Goal: Task Accomplishment & Management: Manage account settings

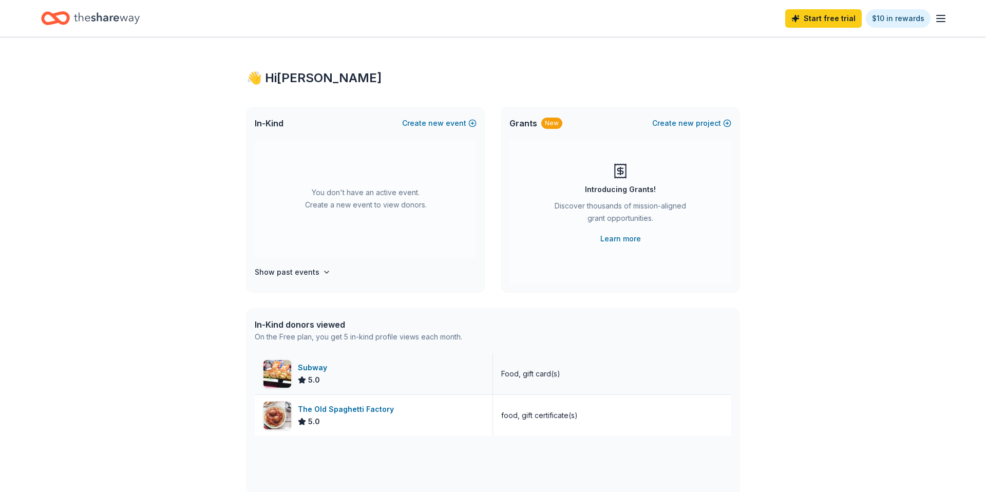
click at [448, 388] on div "Subway 5.0" at bounding box center [374, 373] width 238 height 41
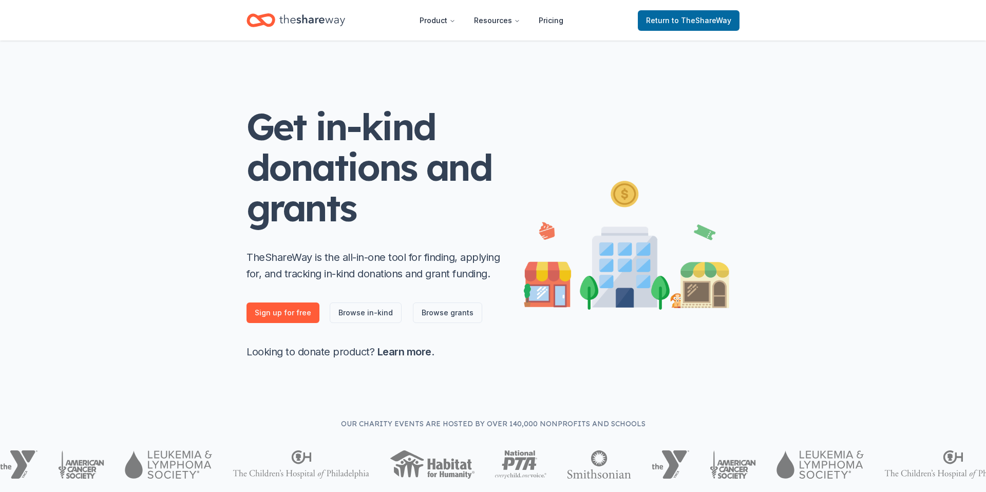
click at [296, 21] on icon "Home" at bounding box center [312, 20] width 66 height 21
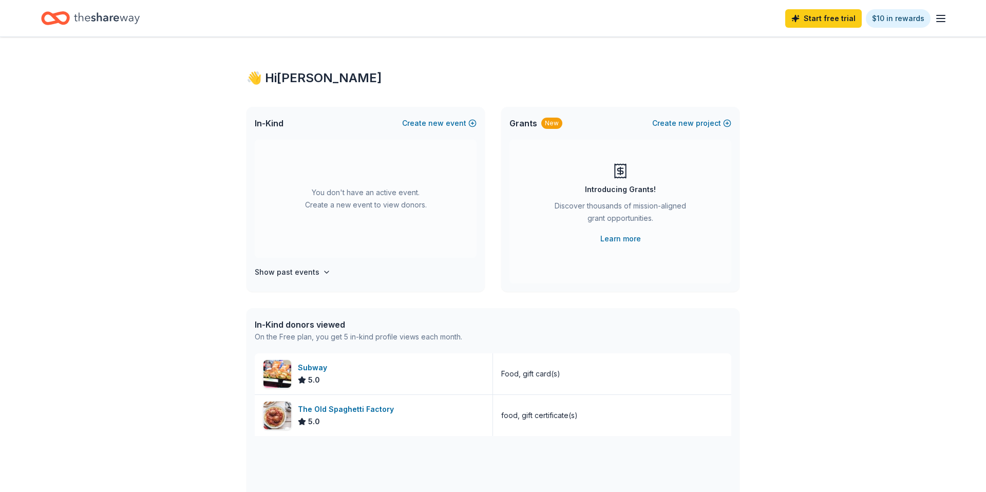
click at [945, 24] on icon "button" at bounding box center [940, 18] width 12 height 12
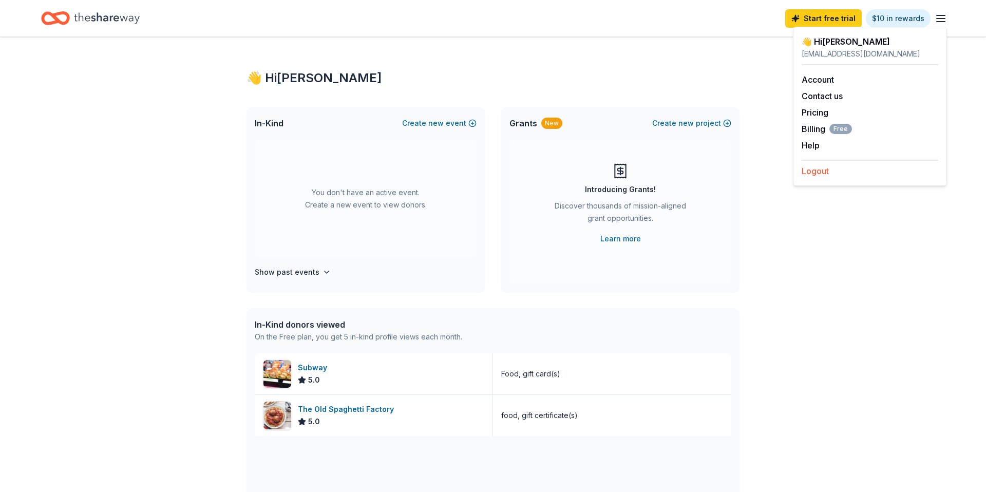
click at [818, 174] on button "Logout" at bounding box center [814, 171] width 27 height 12
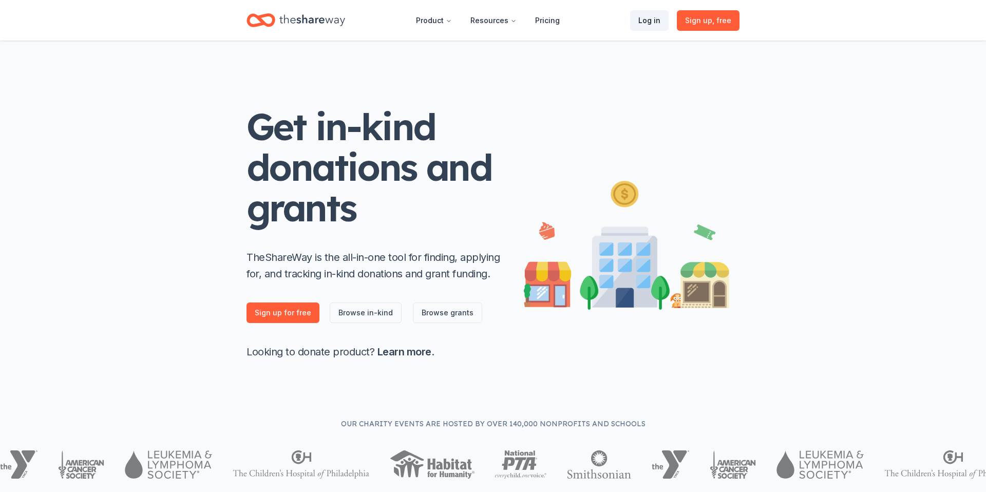
click at [645, 24] on link "Log in" at bounding box center [649, 20] width 39 height 21
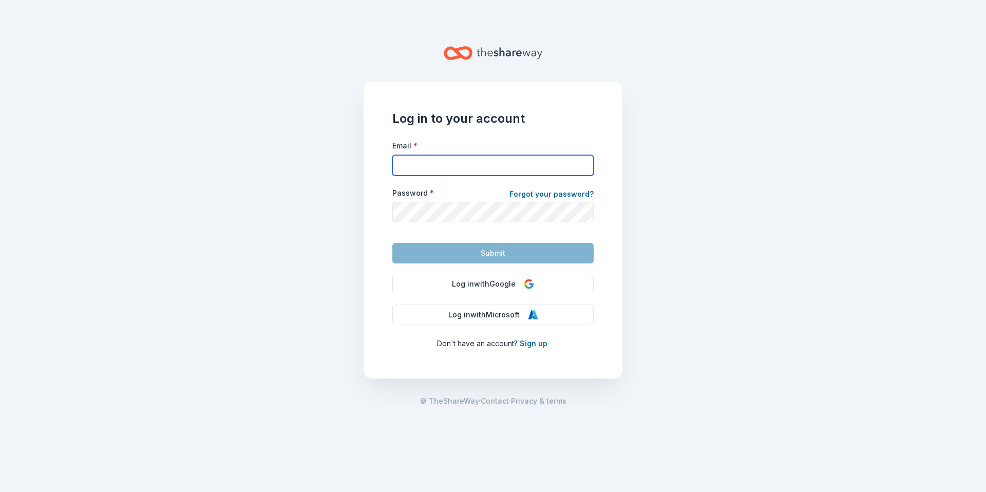
click at [412, 166] on input "Email *" at bounding box center [492, 165] width 201 height 21
paste input "thfbboosters@gmail.com"
type input "thfbboosters@gmail.com"
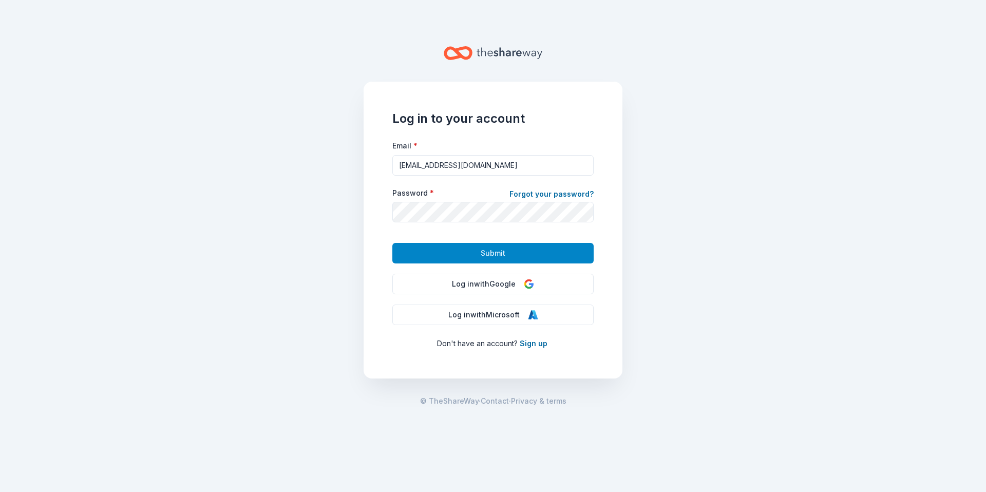
click at [485, 255] on span "Submit" at bounding box center [493, 253] width 25 height 12
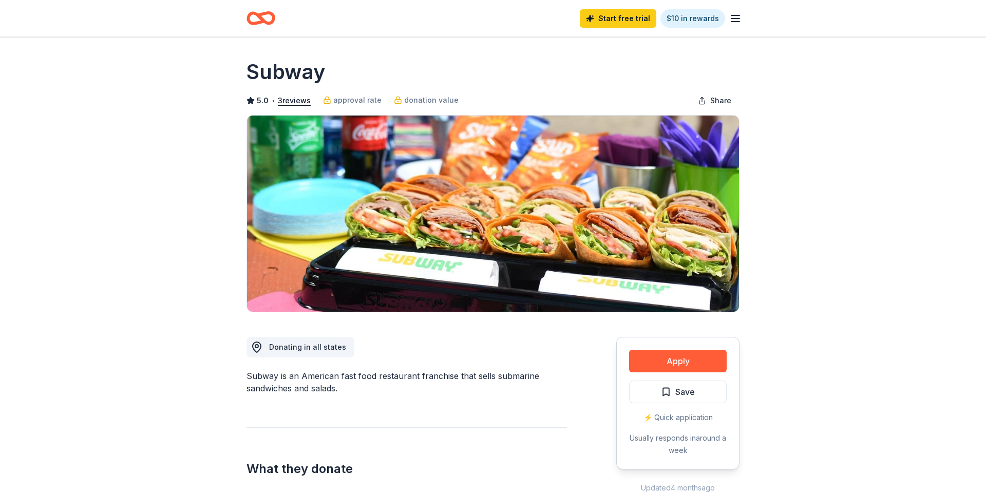
click at [265, 19] on icon "Home" at bounding box center [260, 18] width 29 height 24
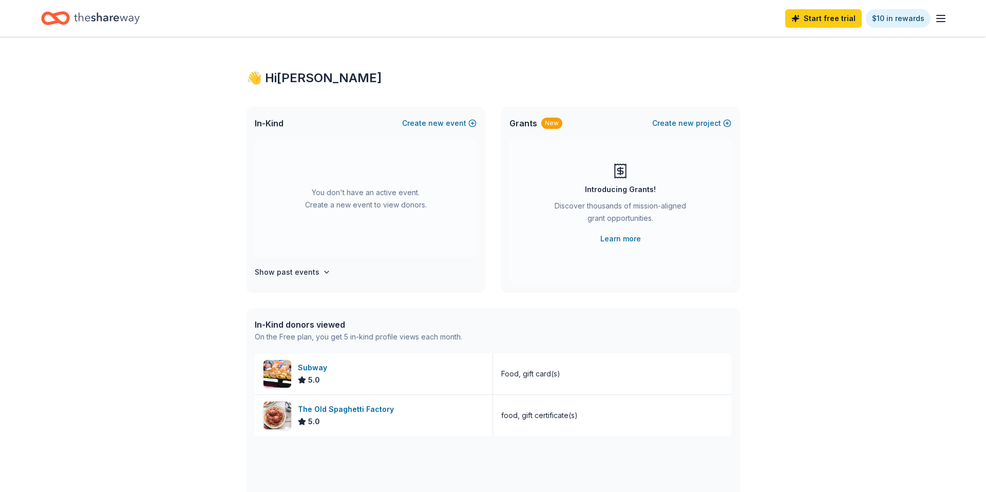
click at [734, 16] on div "Start free trial $10 in rewards" at bounding box center [493, 18] width 904 height 24
click at [94, 23] on icon "Home" at bounding box center [107, 18] width 66 height 21
click at [115, 26] on icon "Home" at bounding box center [107, 18] width 66 height 21
click at [941, 16] on icon "button" at bounding box center [940, 18] width 12 height 12
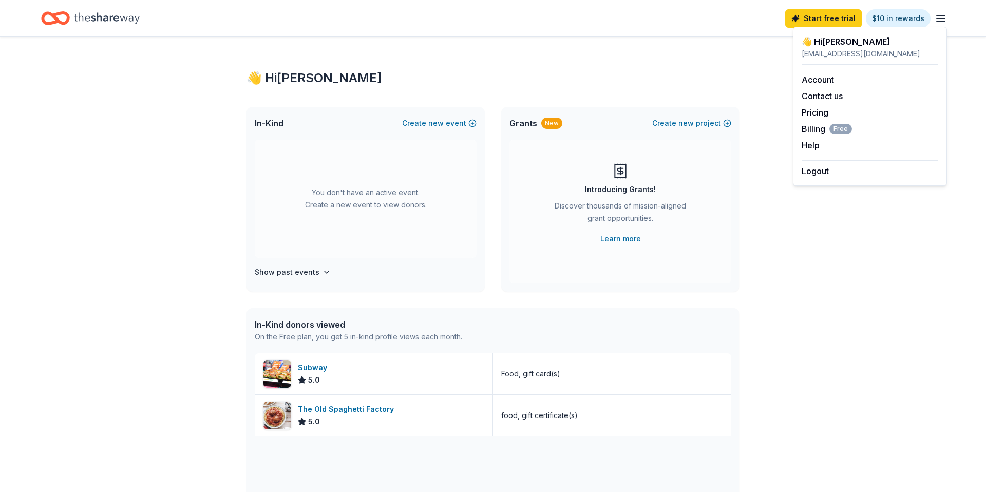
click at [821, 49] on div "thfbboosters@gmail.com" at bounding box center [869, 54] width 137 height 12
click at [818, 55] on div "thfbboosters@gmail.com" at bounding box center [869, 54] width 137 height 12
copy div "thfbboosters@gmail.com"
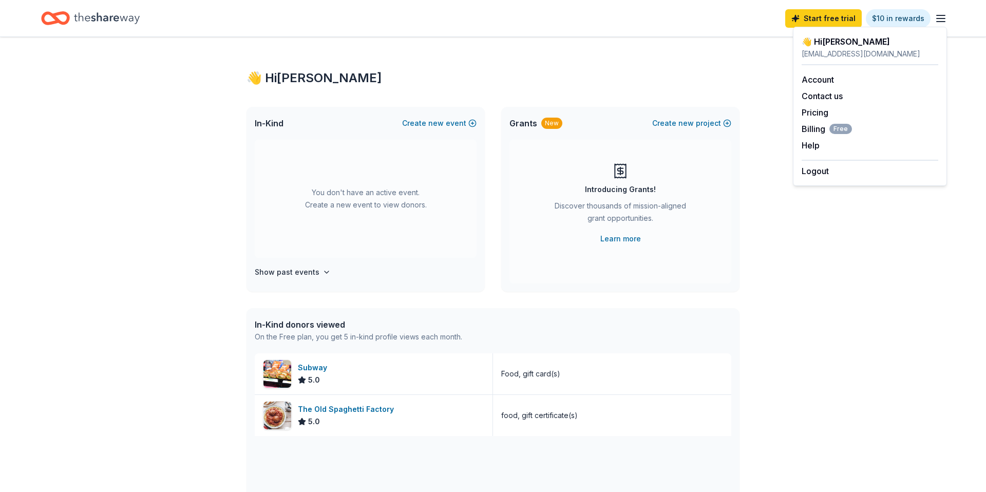
click at [820, 161] on div "Logout" at bounding box center [869, 168] width 137 height 17
click at [820, 166] on button "Logout" at bounding box center [814, 171] width 27 height 12
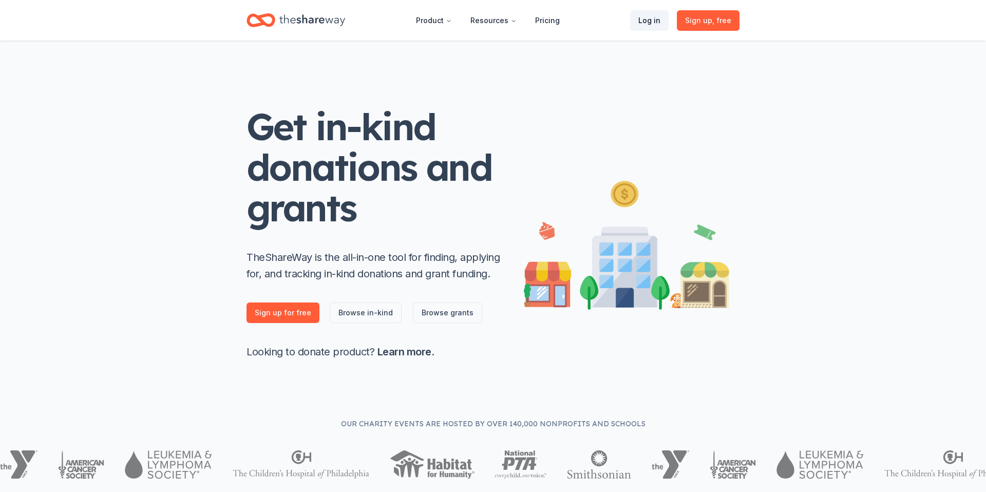
click at [653, 19] on link "Log in" at bounding box center [649, 20] width 39 height 21
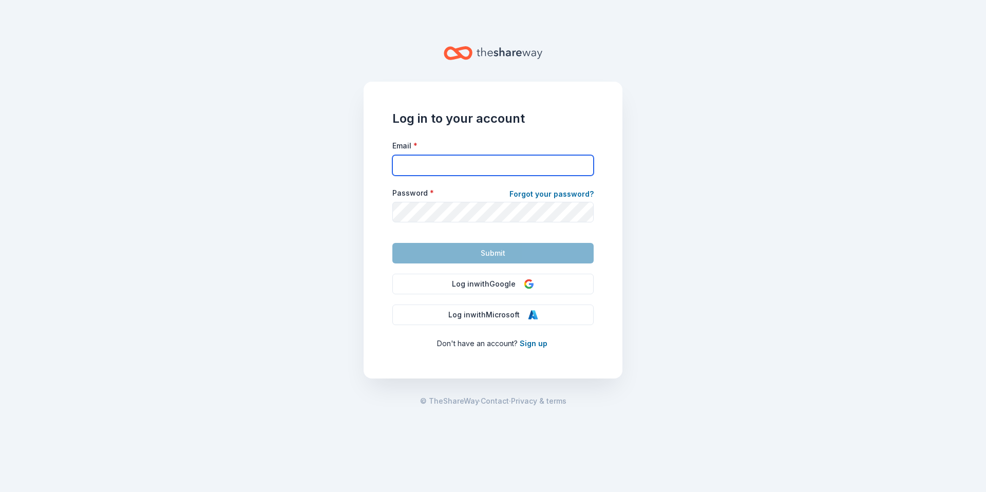
click at [437, 161] on input "Email *" at bounding box center [492, 165] width 201 height 21
click at [423, 168] on input "Email *" at bounding box center [492, 165] width 201 height 21
paste input "thfbboosters@gmail.com"
type input "thfbboosters@gmail.com"
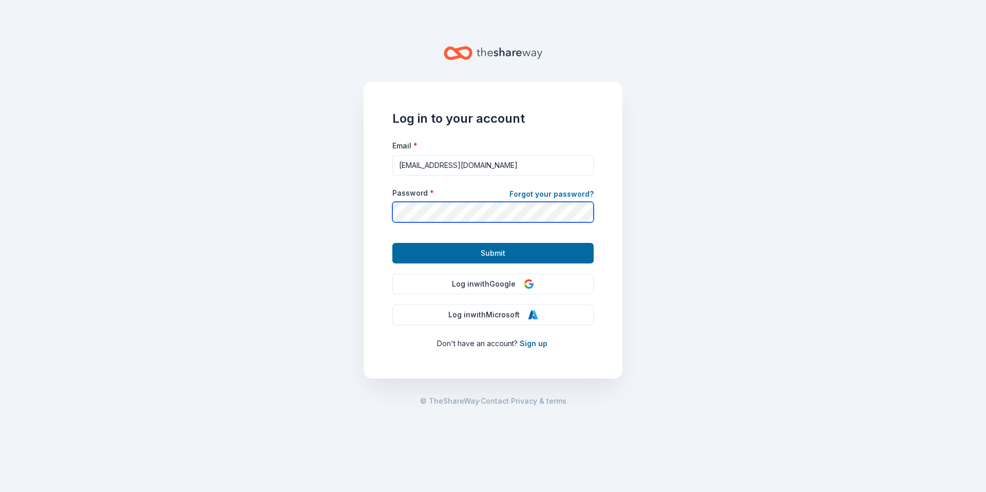
click at [392, 243] on button "Submit" at bounding box center [492, 253] width 201 height 21
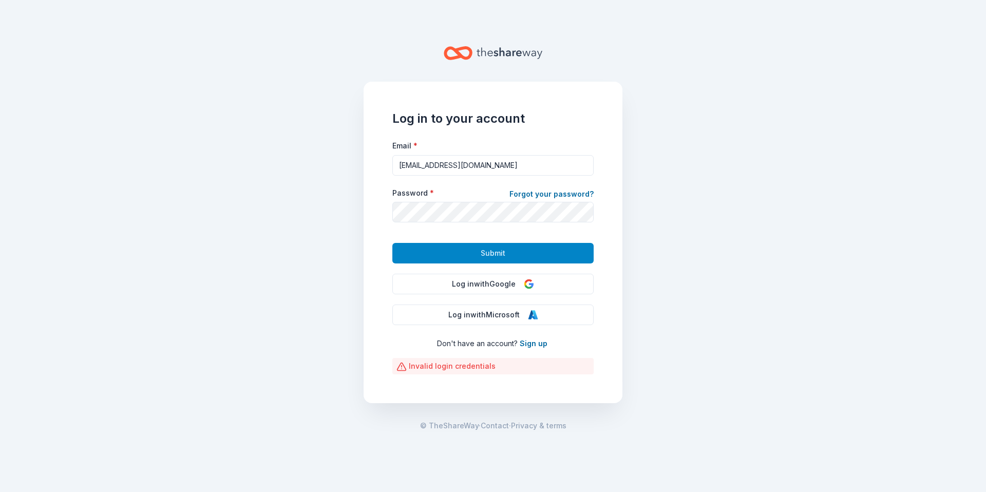
click at [498, 244] on button "Submit" at bounding box center [492, 253] width 201 height 21
click at [529, 192] on link "Forgot your password?" at bounding box center [551, 195] width 84 height 14
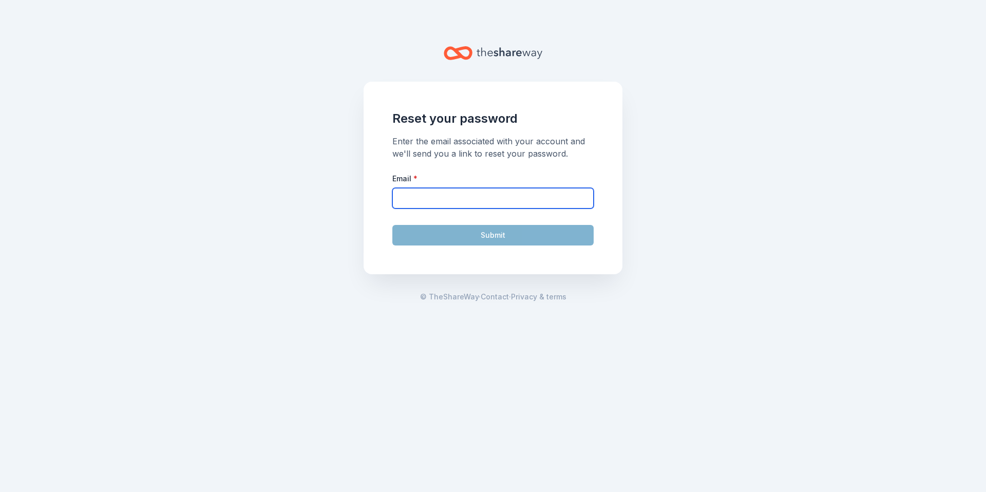
click at [442, 204] on input "Email *" at bounding box center [492, 198] width 201 height 21
paste input "thfbboosters@gmail.com"
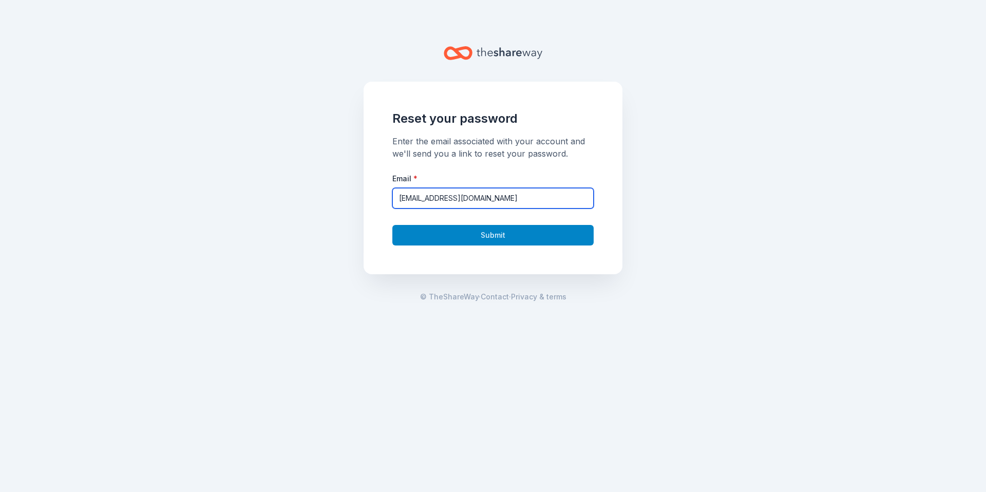
type input "thfbboosters@gmail.com"
click at [431, 240] on button "Submit" at bounding box center [492, 235] width 201 height 21
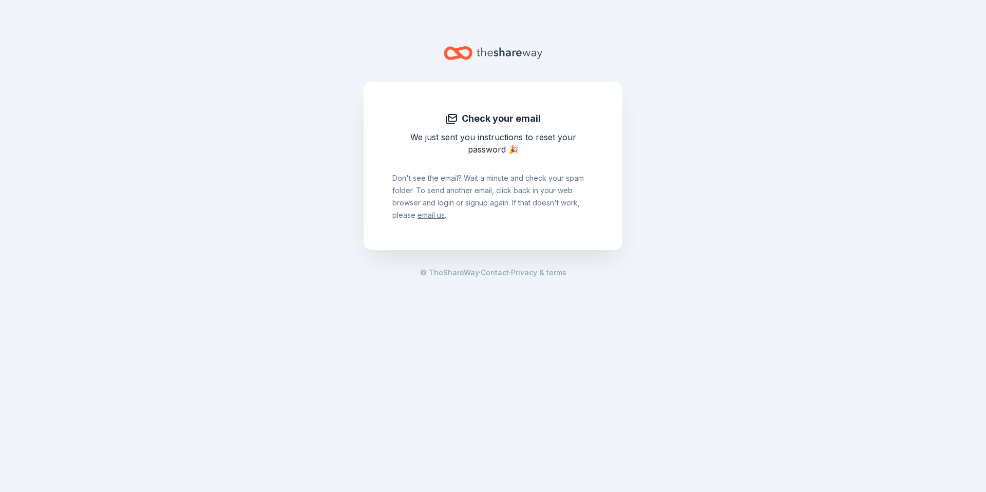
click at [464, 50] on icon "Home" at bounding box center [458, 53] width 29 height 24
drag, startPoint x: 465, startPoint y: 51, endPoint x: 412, endPoint y: 19, distance: 61.7
click at [465, 51] on icon "Home" at bounding box center [458, 53] width 29 height 24
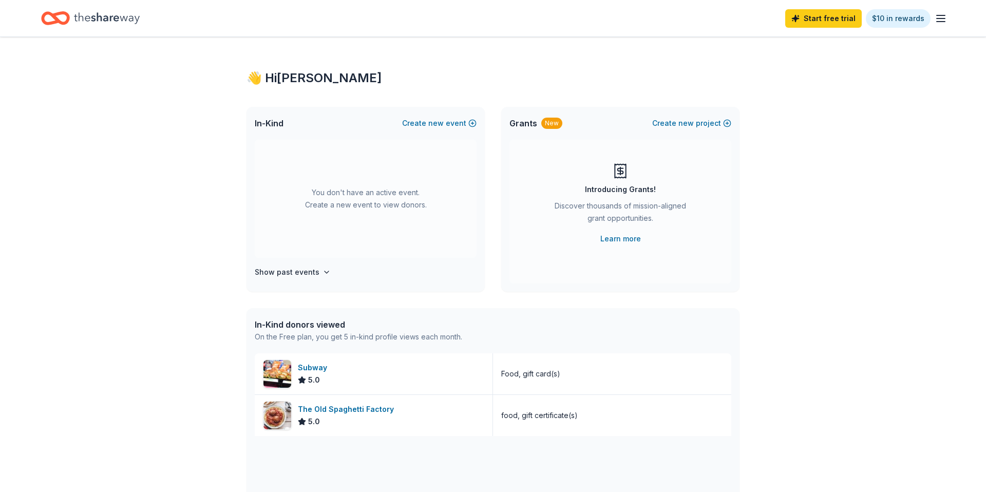
click at [937, 22] on line "button" at bounding box center [941, 22] width 8 height 0
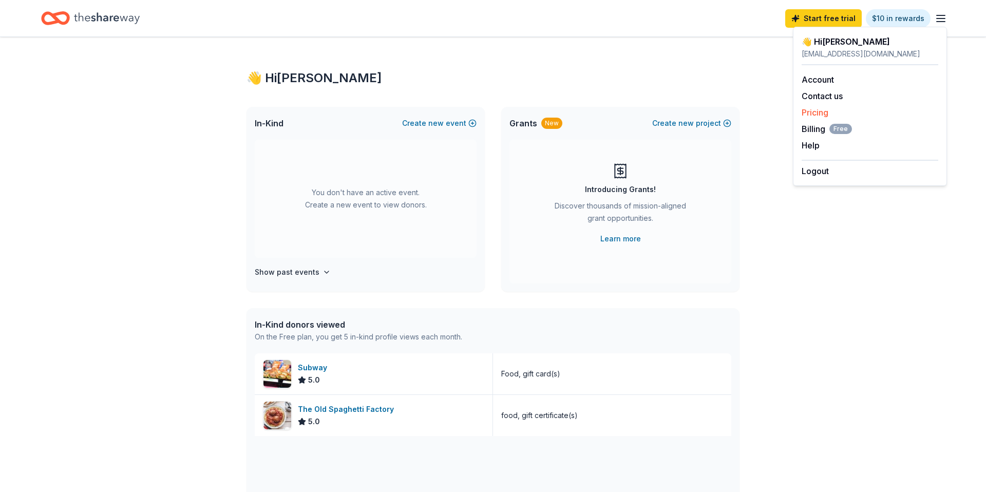
click at [823, 114] on link "Pricing" at bounding box center [814, 112] width 27 height 10
click at [815, 130] on span "Billing Free" at bounding box center [826, 129] width 50 height 12
